Goal: Navigation & Orientation: Find specific page/section

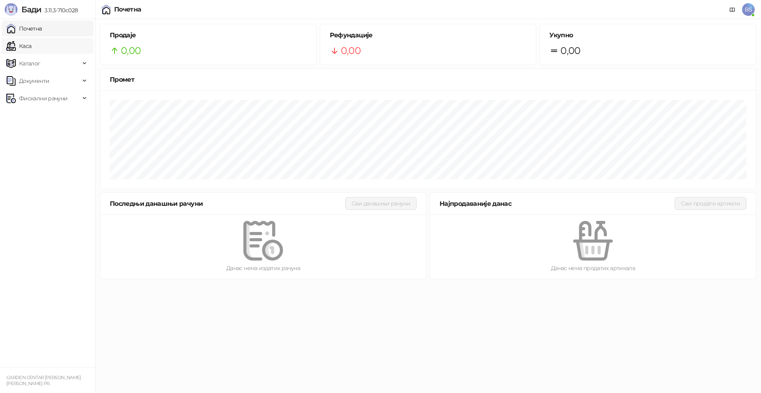
click at [31, 43] on link "Каса" at bounding box center [18, 46] width 25 height 16
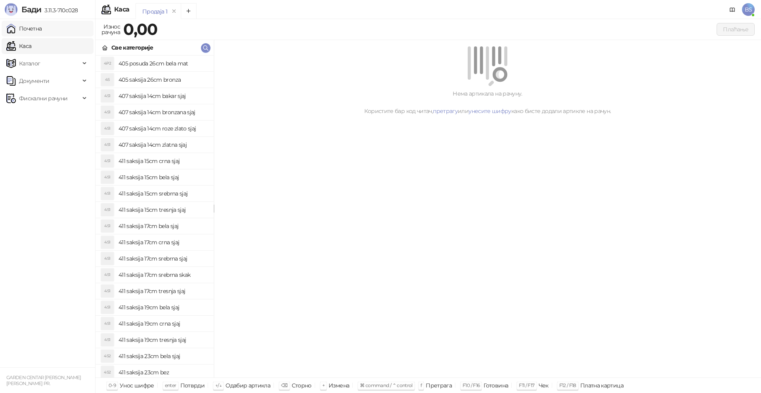
click at [42, 34] on link "Почетна" at bounding box center [24, 29] width 36 height 16
